Goal: Task Accomplishment & Management: Complete application form

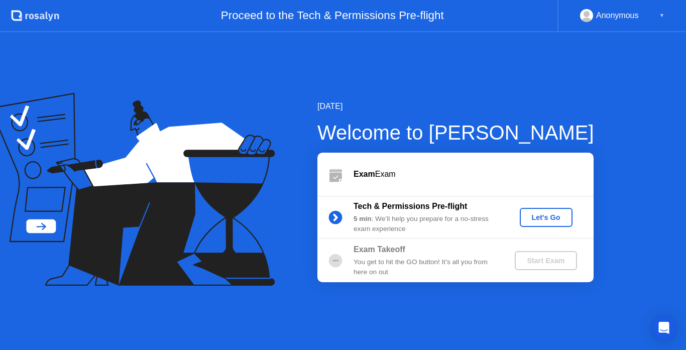
click at [544, 214] on div "Let's Go" at bounding box center [546, 218] width 45 height 8
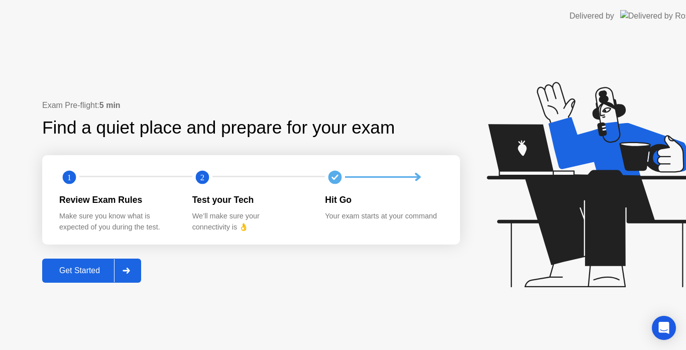
click at [544, 213] on icon at bounding box center [592, 185] width 210 height 206
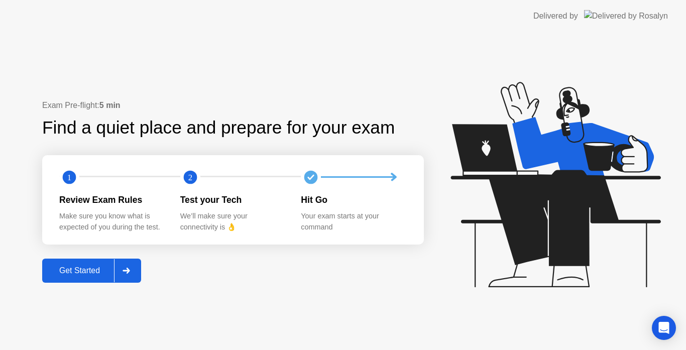
click at [96, 271] on div "Get Started" at bounding box center [79, 270] width 69 height 9
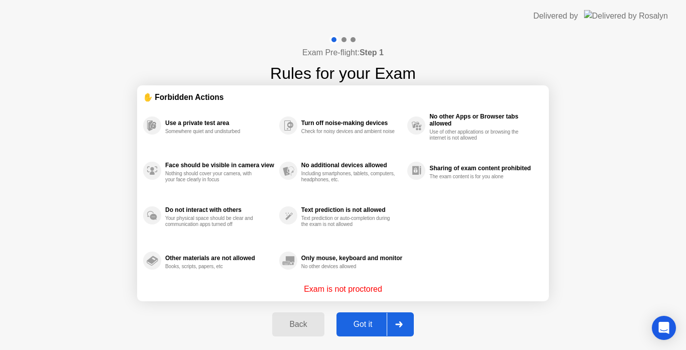
click at [371, 322] on div "Got it" at bounding box center [363, 324] width 47 height 9
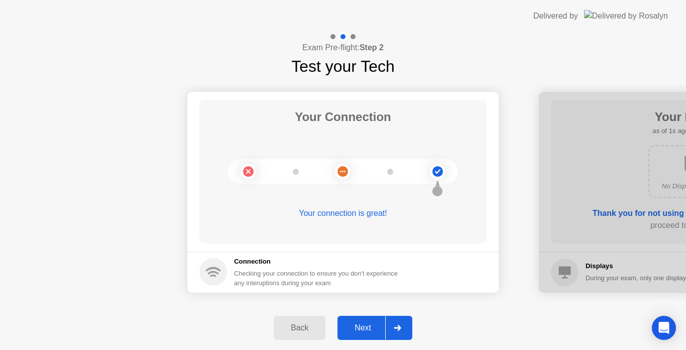
click at [371, 322] on button "Next" at bounding box center [375, 328] width 75 height 24
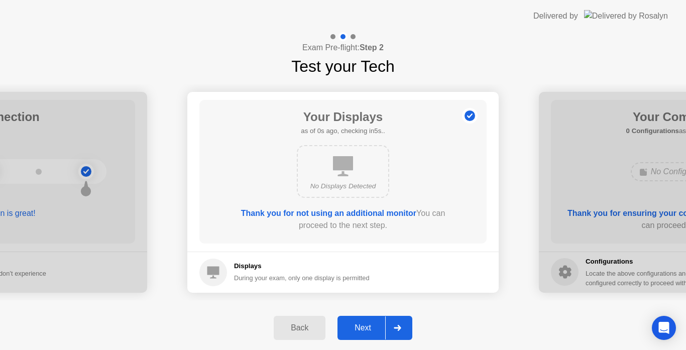
click at [371, 322] on button "Next" at bounding box center [375, 328] width 75 height 24
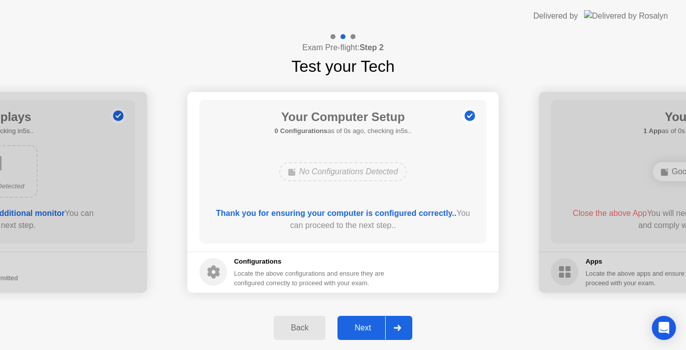
click at [371, 322] on button "Next" at bounding box center [375, 328] width 75 height 24
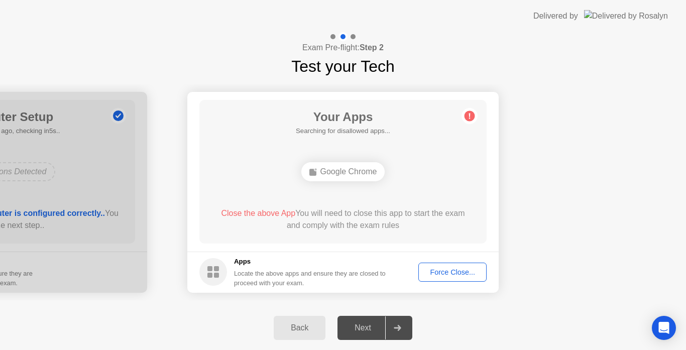
click at [448, 275] on div "Force Close..." at bounding box center [452, 272] width 61 height 8
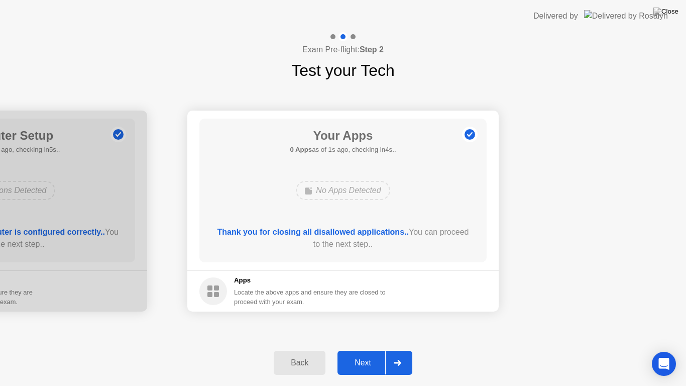
click at [360, 350] on div "Next" at bounding box center [363, 362] width 45 height 9
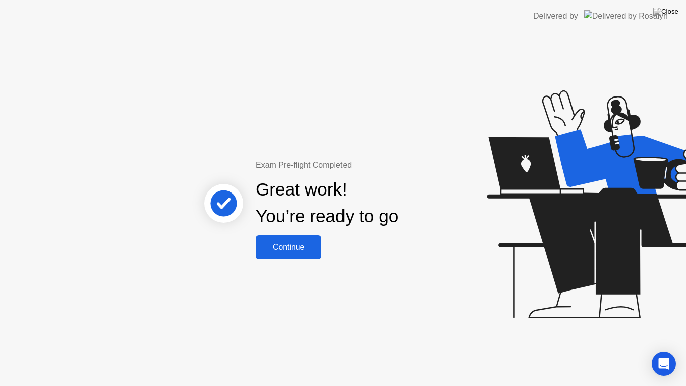
click at [306, 247] on div "Continue" at bounding box center [289, 247] width 60 height 9
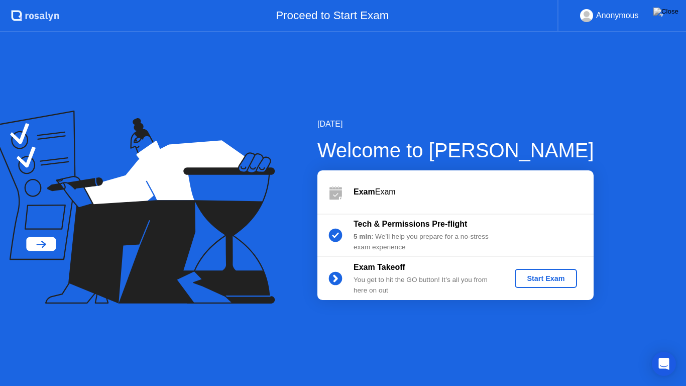
click at [539, 270] on button "Start Exam" at bounding box center [546, 278] width 62 height 19
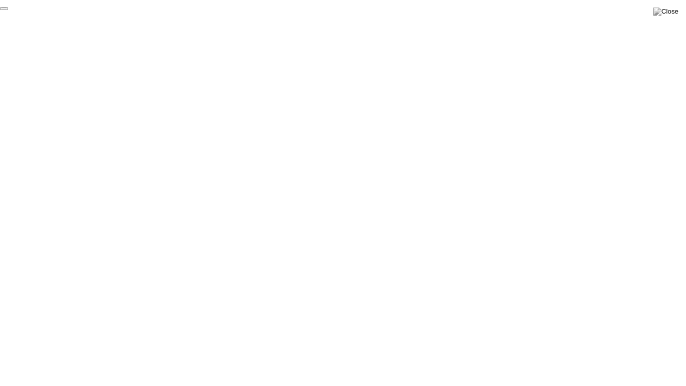
click at [8, 10] on button "End Proctoring Session" at bounding box center [4, 8] width 8 height 3
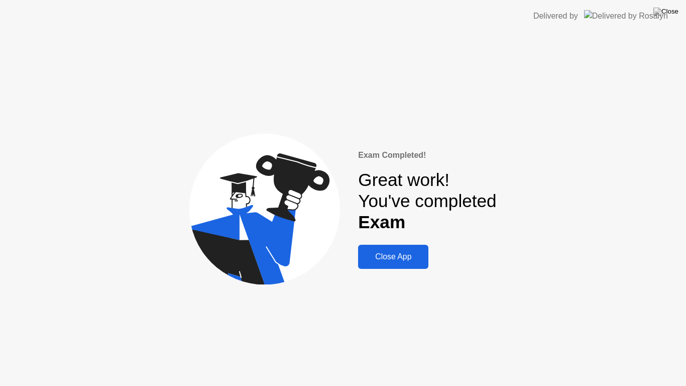
click at [404, 259] on div "Close App" at bounding box center [393, 256] width 64 height 9
